Goal: Task Accomplishment & Management: Use online tool/utility

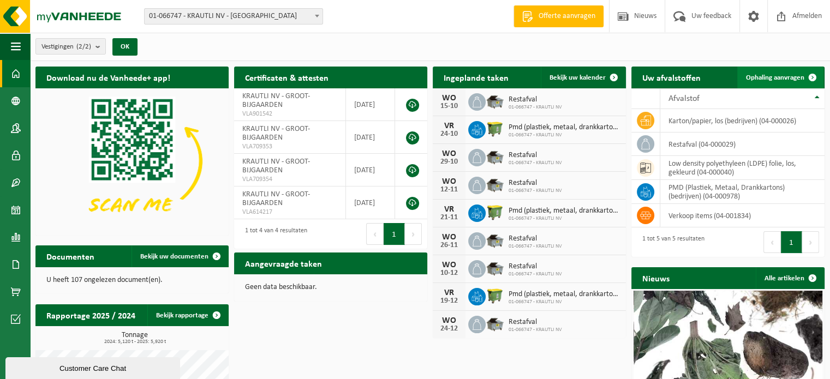
click at [783, 75] on span "Ophaling aanvragen" at bounding box center [775, 77] width 58 height 7
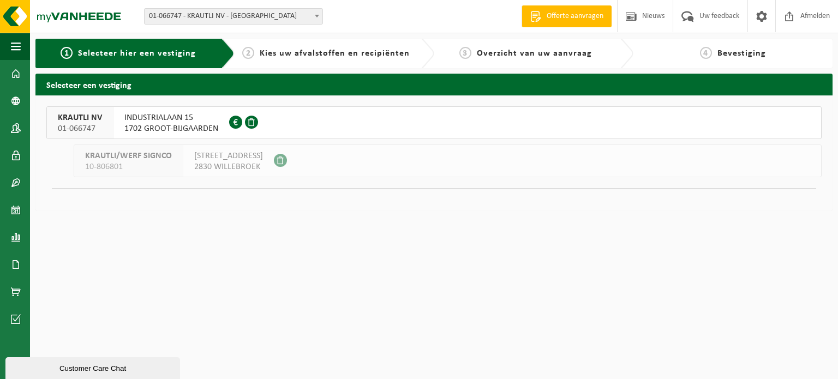
click at [107, 123] on div "KRAUTLI NV 01-066747" at bounding box center [80, 123] width 67 height 32
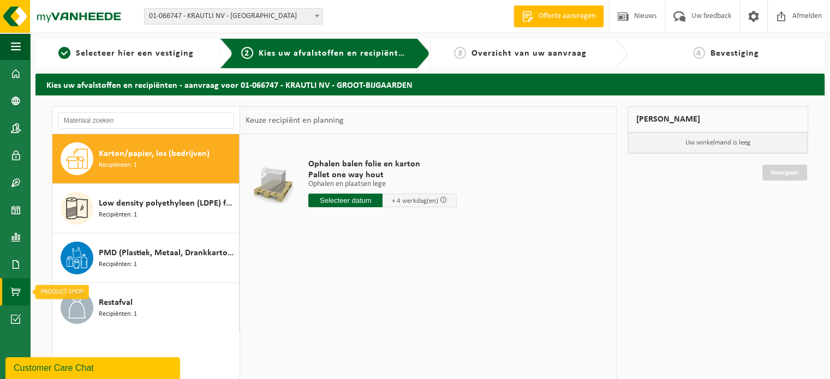
click at [16, 293] on span at bounding box center [16, 291] width 10 height 27
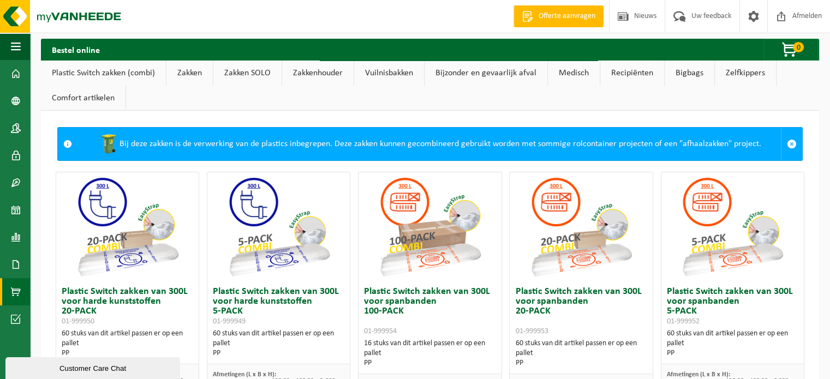
click at [507, 76] on link "Bijzonder en gevaarlijk afval" at bounding box center [485, 73] width 123 height 25
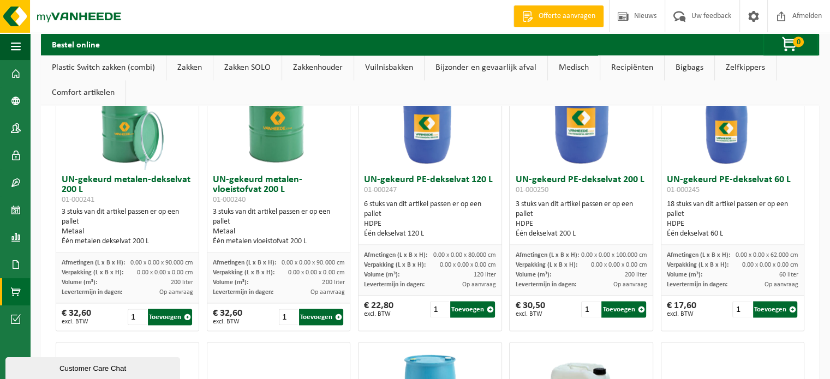
click at [625, 70] on link "Recipiënten" at bounding box center [632, 67] width 64 height 25
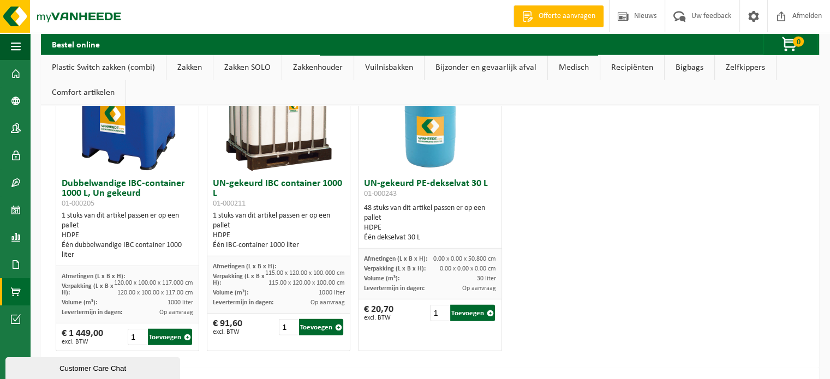
click at [89, 94] on link "Comfort artikelen" at bounding box center [83, 92] width 85 height 25
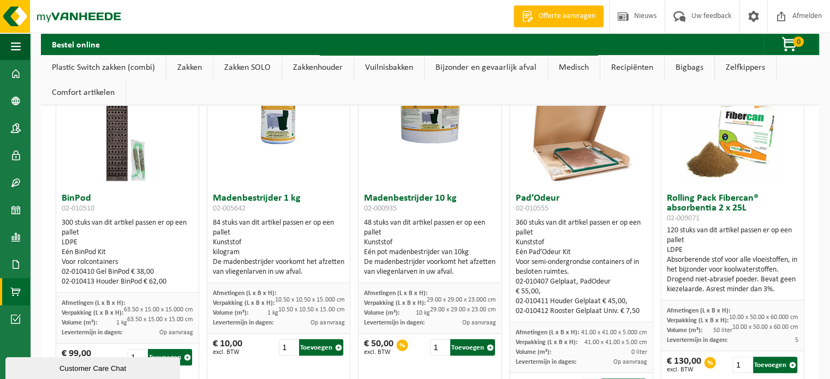
click at [15, 287] on span at bounding box center [16, 291] width 10 height 27
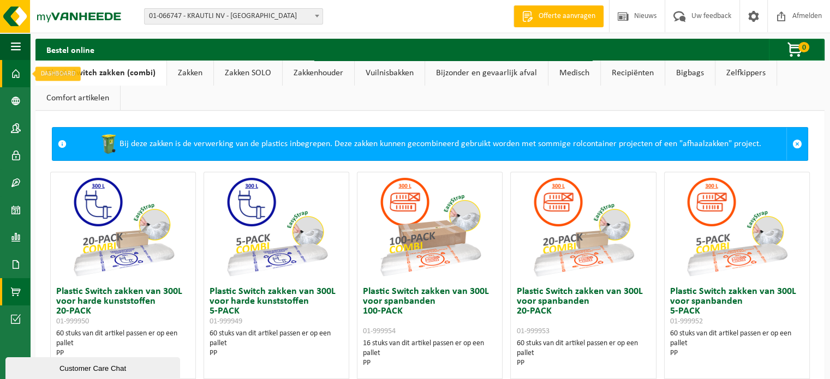
click at [17, 75] on span at bounding box center [16, 73] width 10 height 27
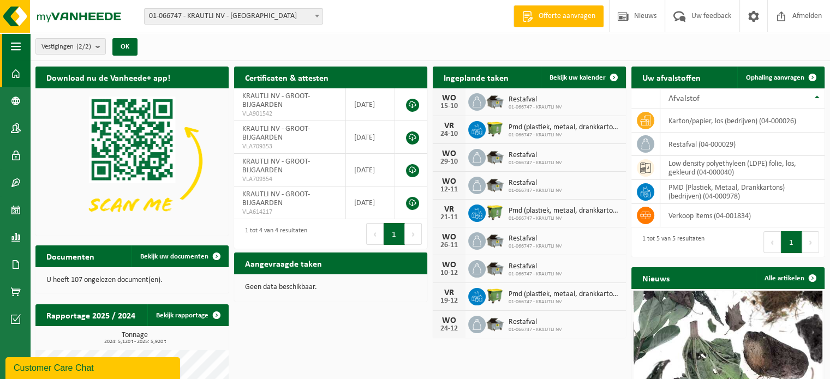
click at [13, 47] on span "button" at bounding box center [16, 46] width 10 height 27
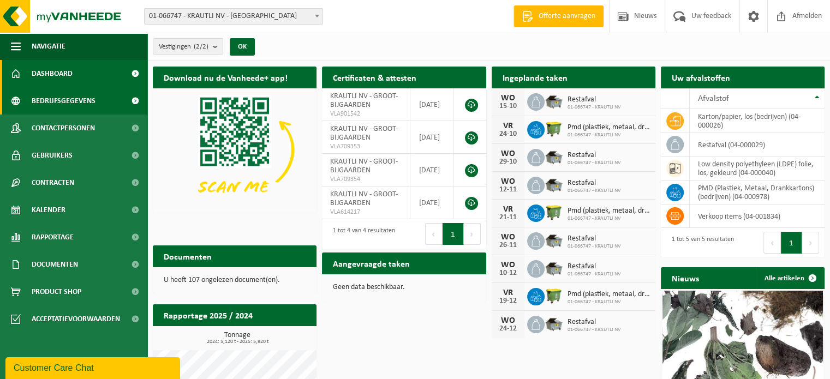
click at [96, 105] on link "Bedrijfsgegevens" at bounding box center [73, 100] width 147 height 27
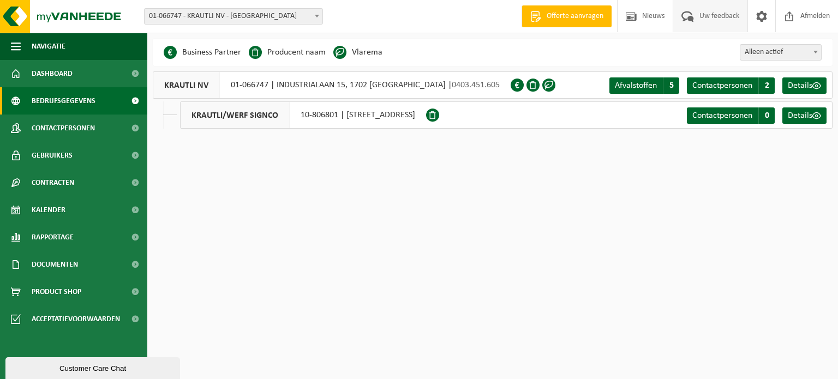
click at [716, 17] on span "Uw feedback" at bounding box center [719, 16] width 45 height 32
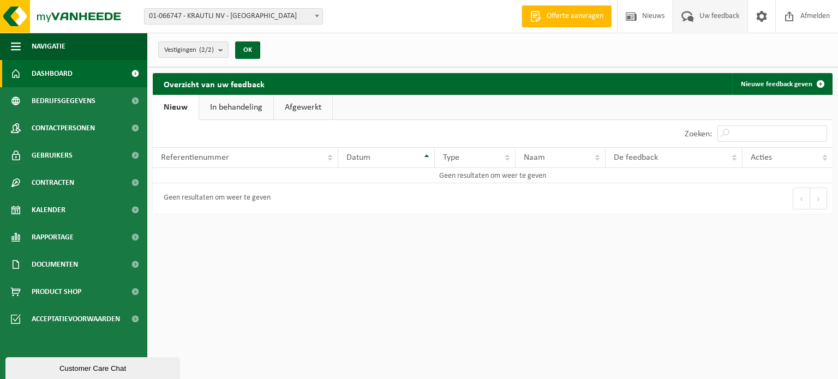
click at [59, 76] on span "Dashboard" at bounding box center [52, 73] width 41 height 27
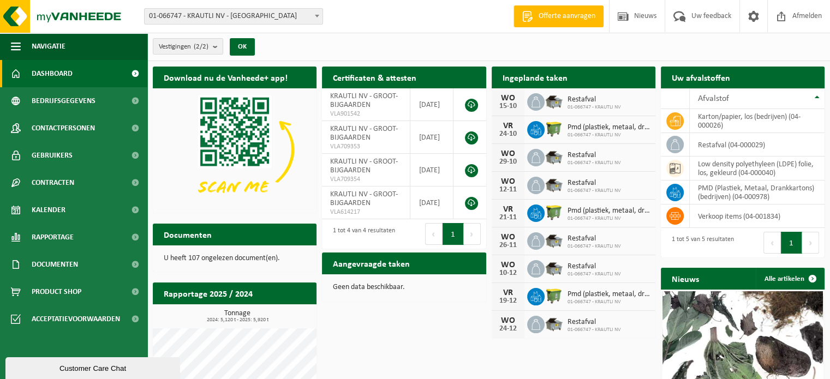
click at [315, 17] on span at bounding box center [317, 16] width 11 height 14
click at [576, 210] on span "Pmd (plastiek, metaal, drankkartons) (bedrijven)" at bounding box center [608, 211] width 82 height 9
click at [582, 132] on span "01-066747 - KRAUTLI NV" at bounding box center [608, 135] width 82 height 7
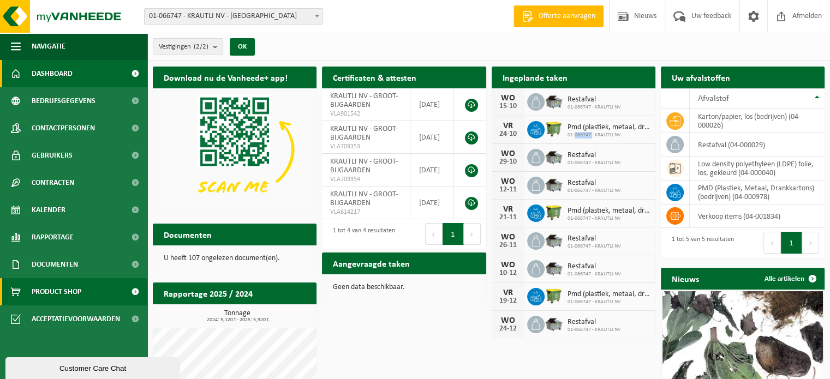
click at [69, 291] on span "Product Shop" at bounding box center [57, 291] width 50 height 27
